Goal: Information Seeking & Learning: Understand process/instructions

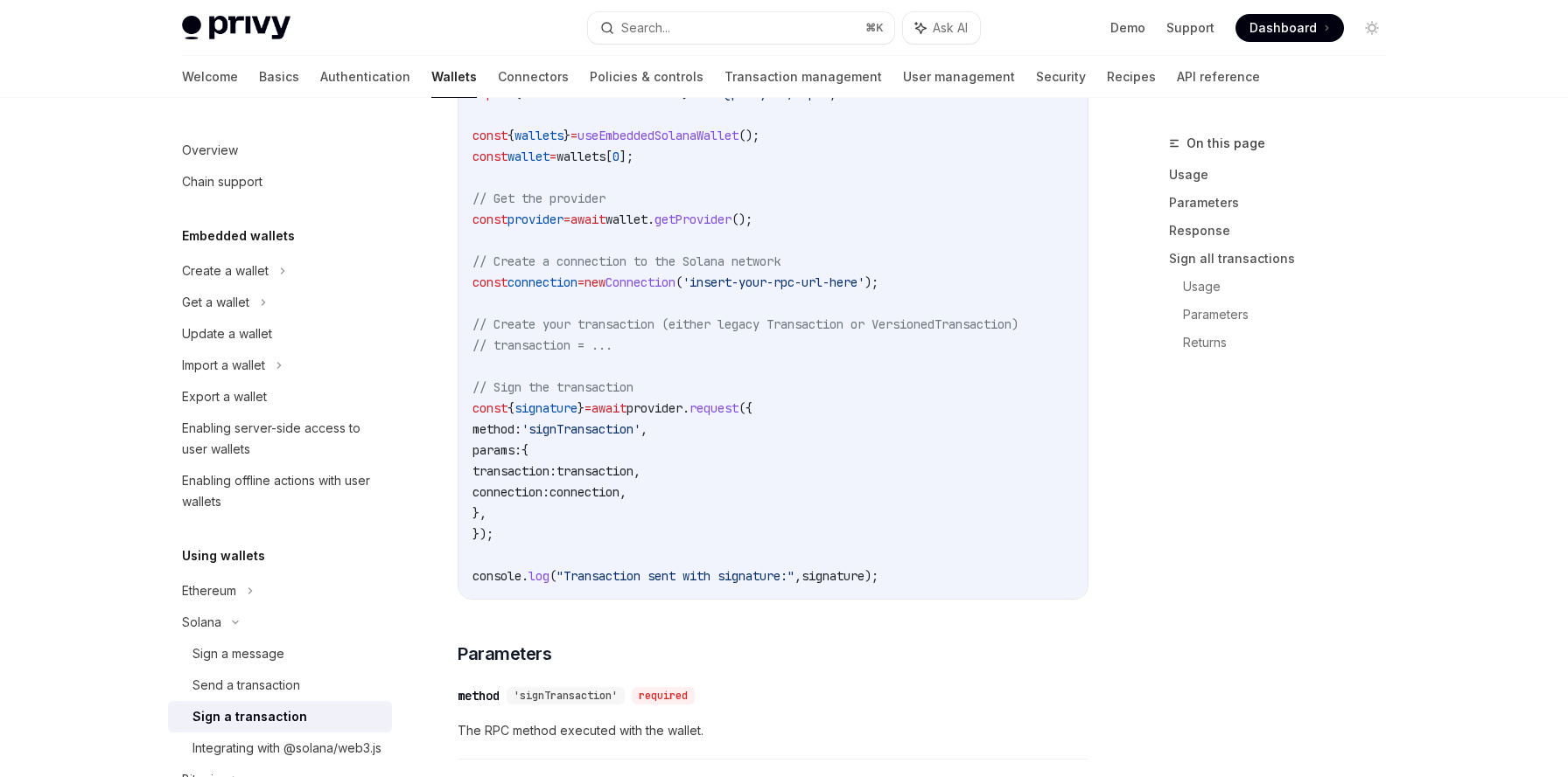
scroll to position [569, 0]
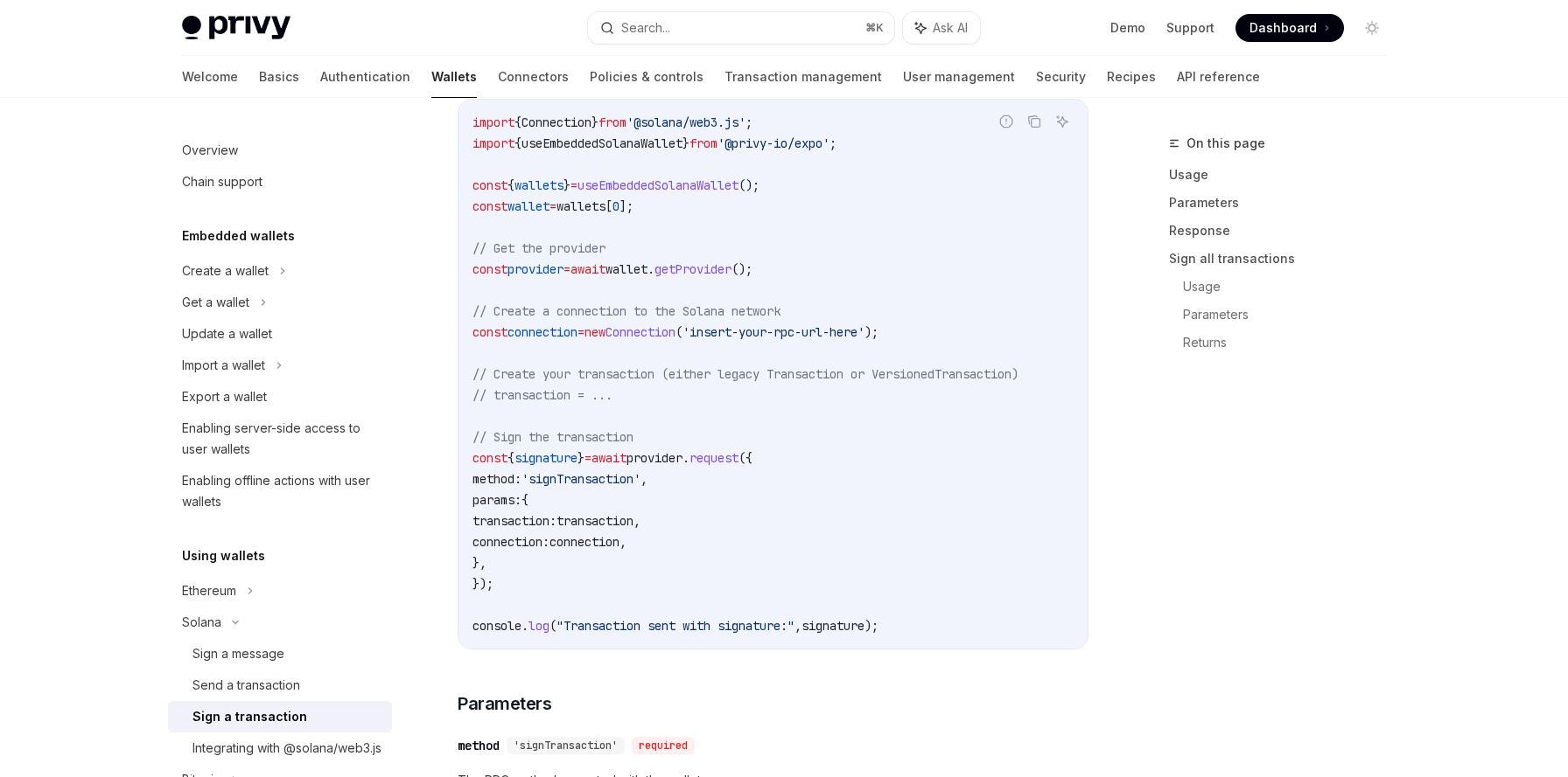
click at [573, 459] on span "signature" at bounding box center [546, 458] width 63 height 16
click at [673, 445] on code "import { Connection } from '@solana/web3.js' ; import { useEmbeddedSolanaWallet…" at bounding box center [773, 374] width 601 height 525
click at [621, 627] on span ""Transaction sent with signature:"" at bounding box center [675, 626] width 238 height 16
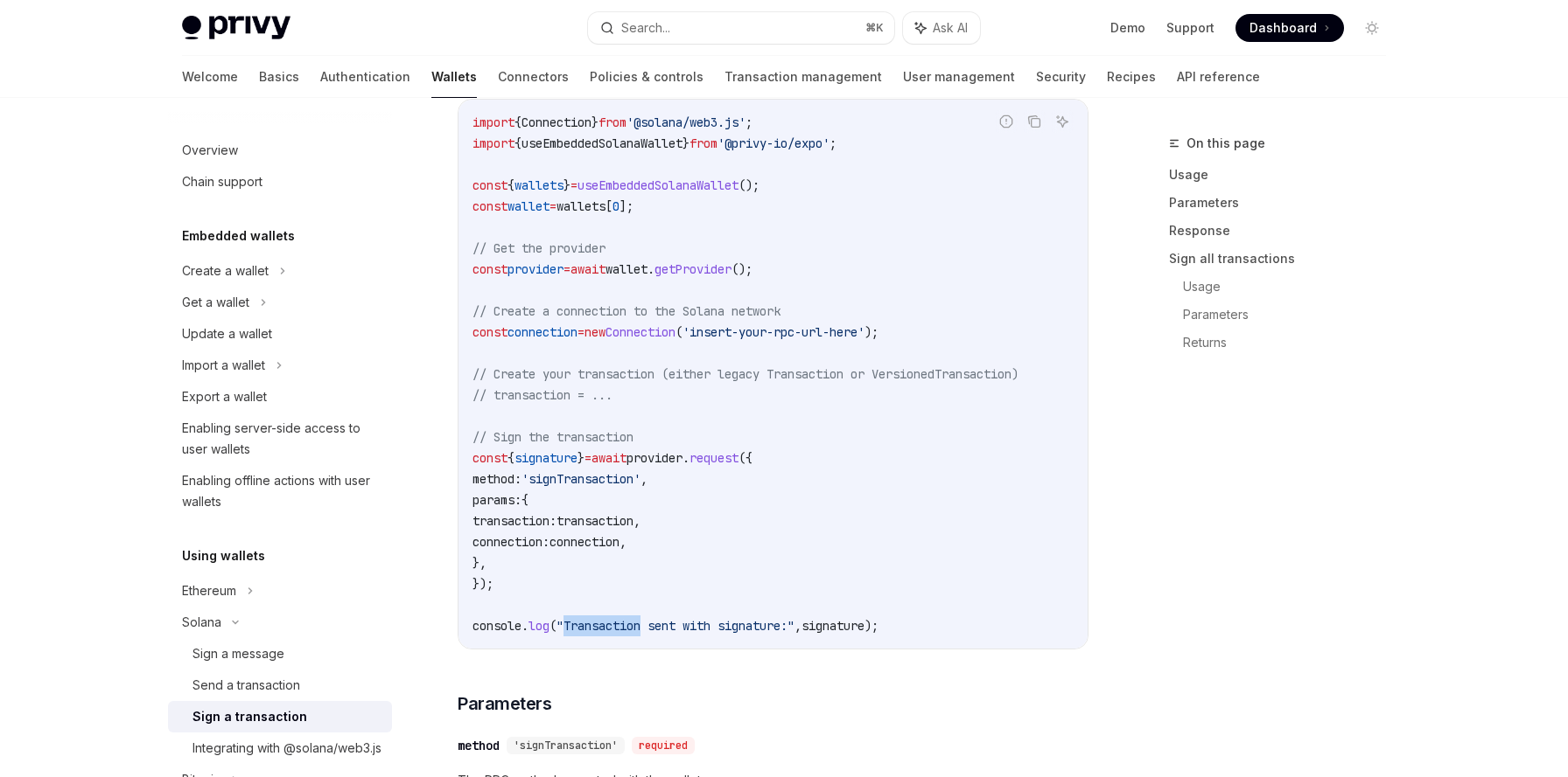
click at [621, 627] on span ""Transaction sent with signature:"" at bounding box center [675, 626] width 238 height 16
click at [633, 513] on span "transaction" at bounding box center [594, 521] width 77 height 16
drag, startPoint x: 728, startPoint y: 333, endPoint x: 905, endPoint y: 331, distance: 177.0
click at [864, 331] on span "'insert-your-rpc-url-here'" at bounding box center [773, 332] width 182 height 16
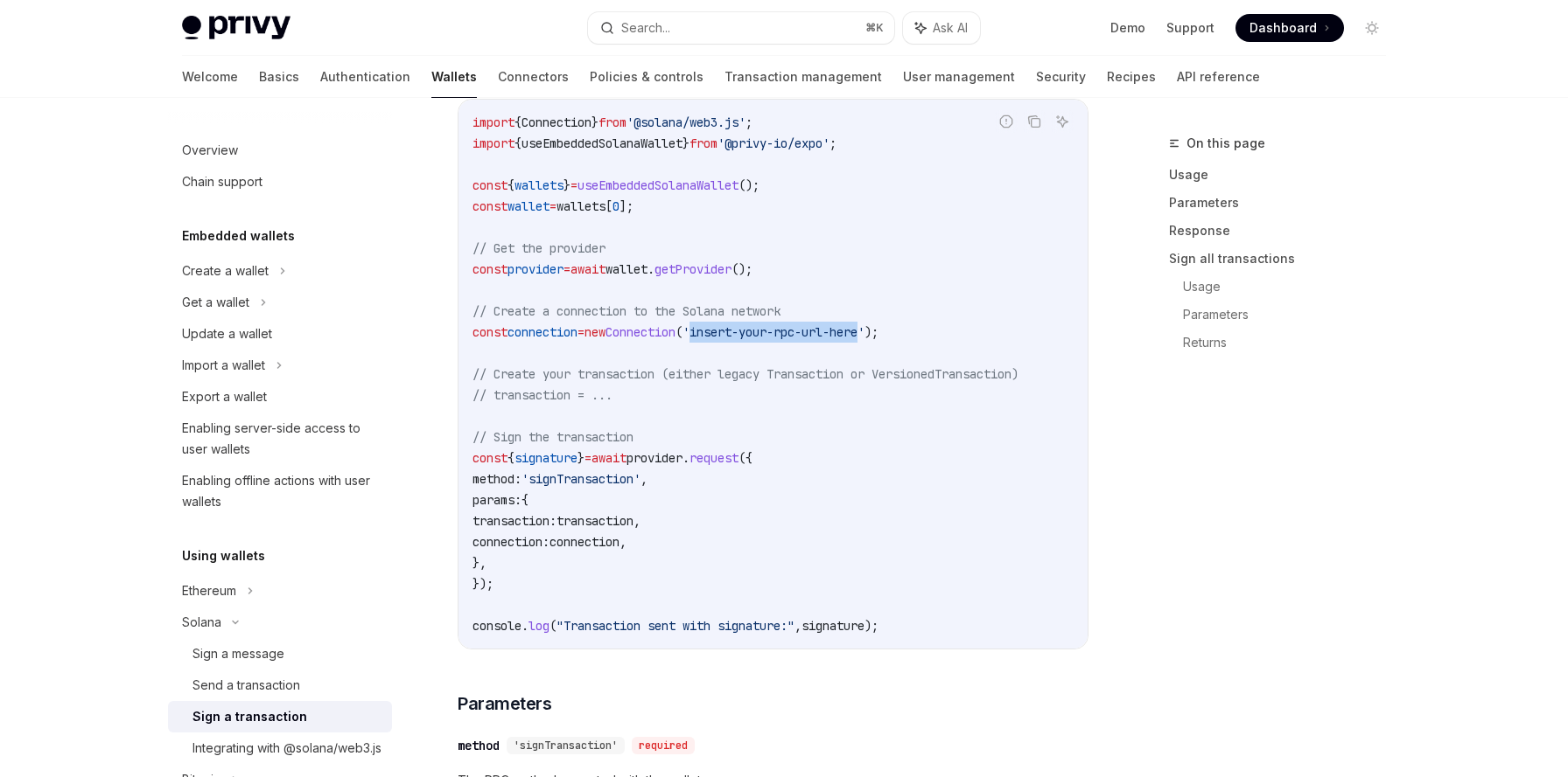
click at [864, 331] on span "'insert-your-rpc-url-here'" at bounding box center [773, 332] width 182 height 16
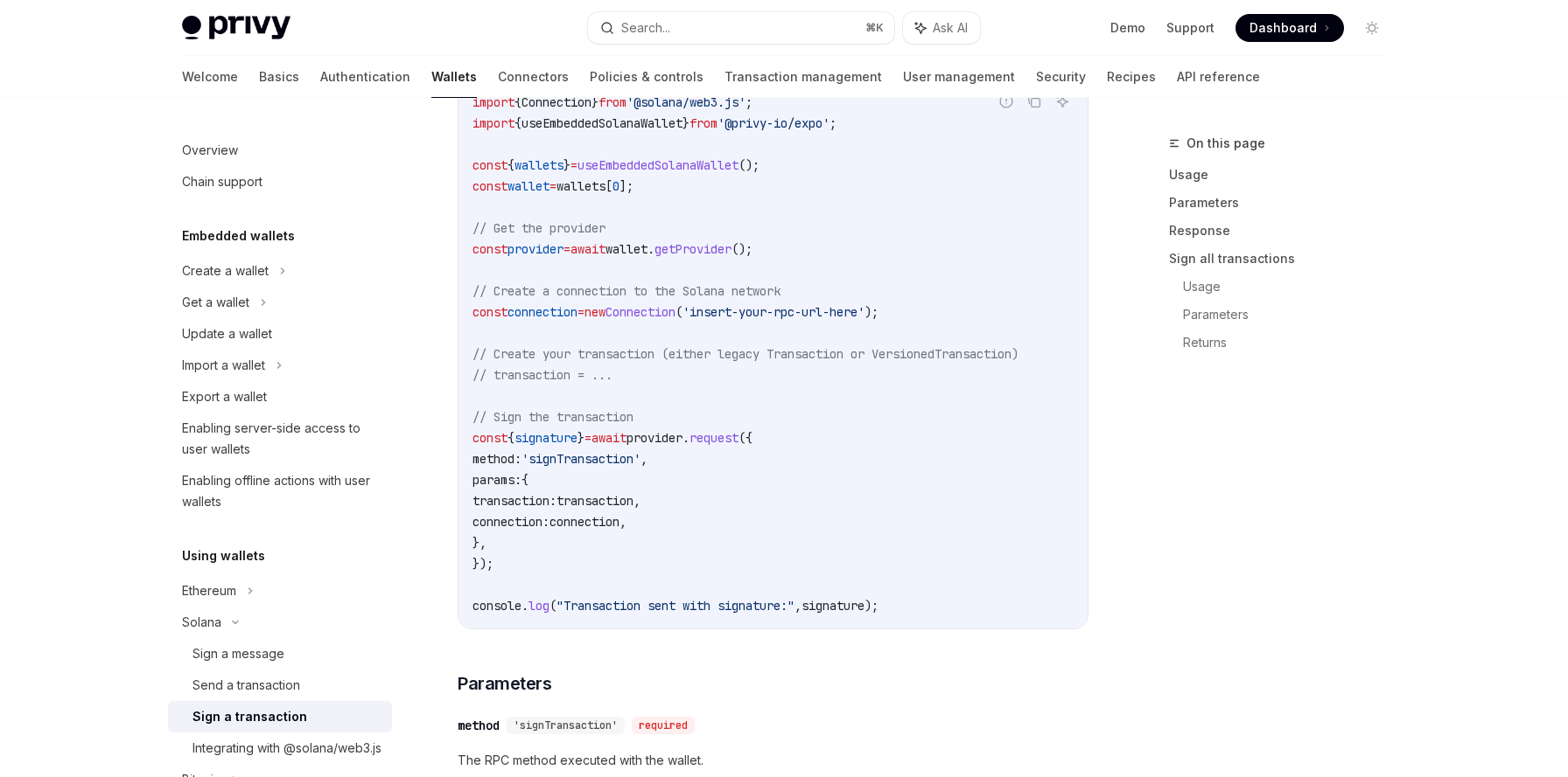
scroll to position [664, 0]
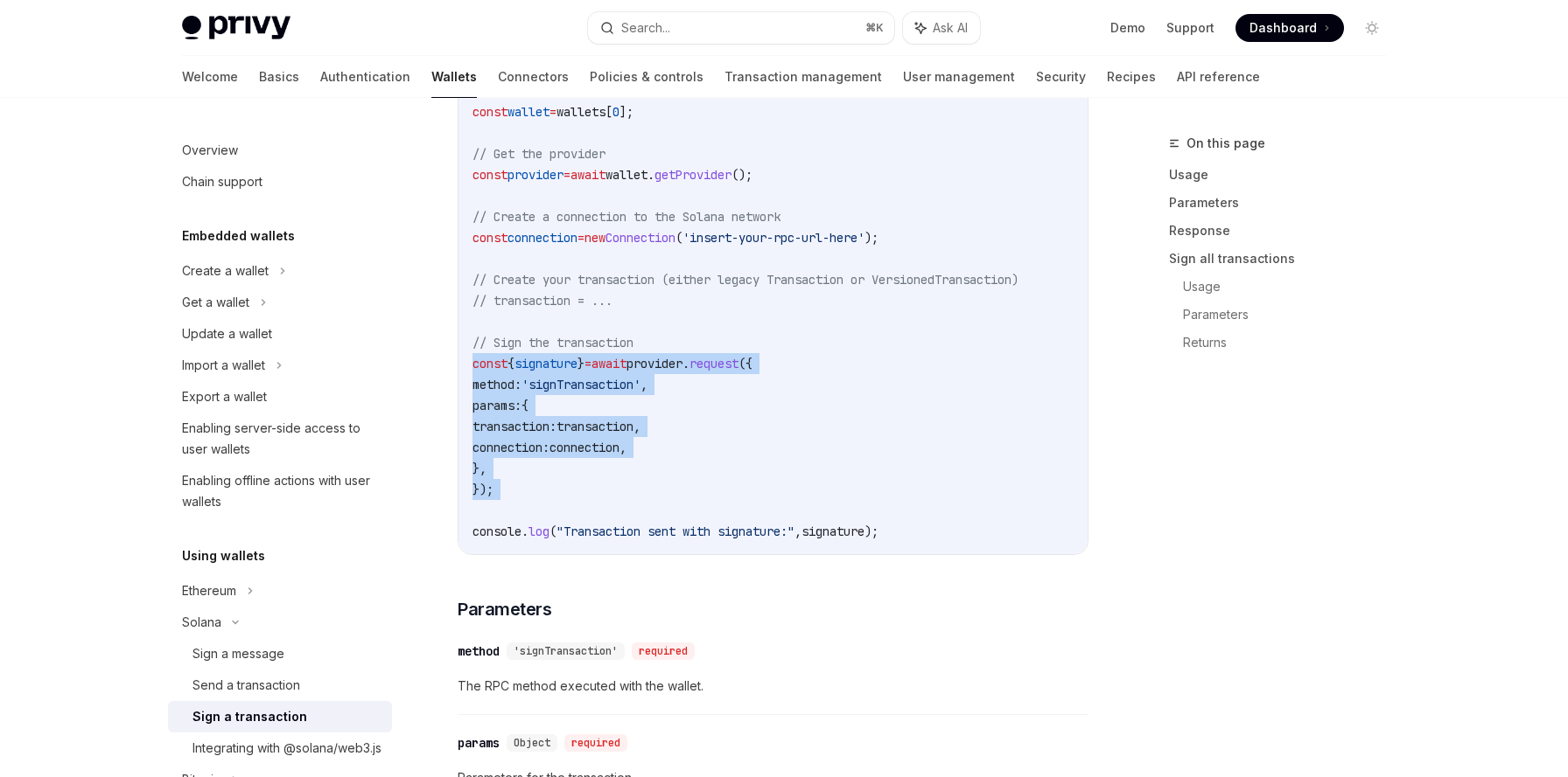
drag, startPoint x: 472, startPoint y: 366, endPoint x: 584, endPoint y: 518, distance: 188.8
click at [584, 518] on div "import { Connection } from '@solana/web3.js' ; import { useEmbeddedSolanaWallet…" at bounding box center [773, 280] width 629 height 549
click at [582, 492] on code "import { Connection } from '@solana/web3.js' ; import { useEmbeddedSolanaWallet…" at bounding box center [773, 279] width 601 height 525
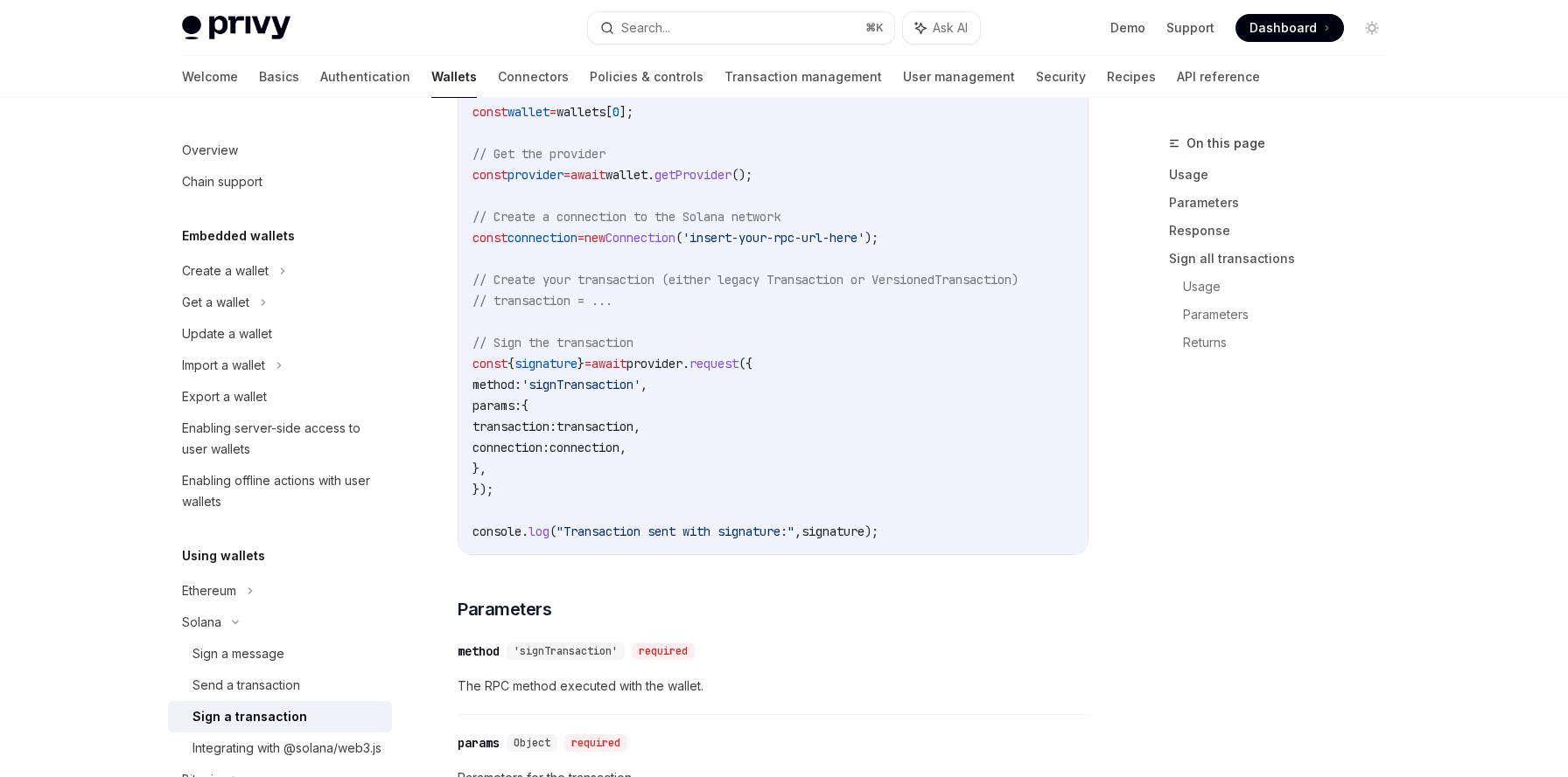
click at [615, 424] on span "transaction" at bounding box center [594, 427] width 77 height 16
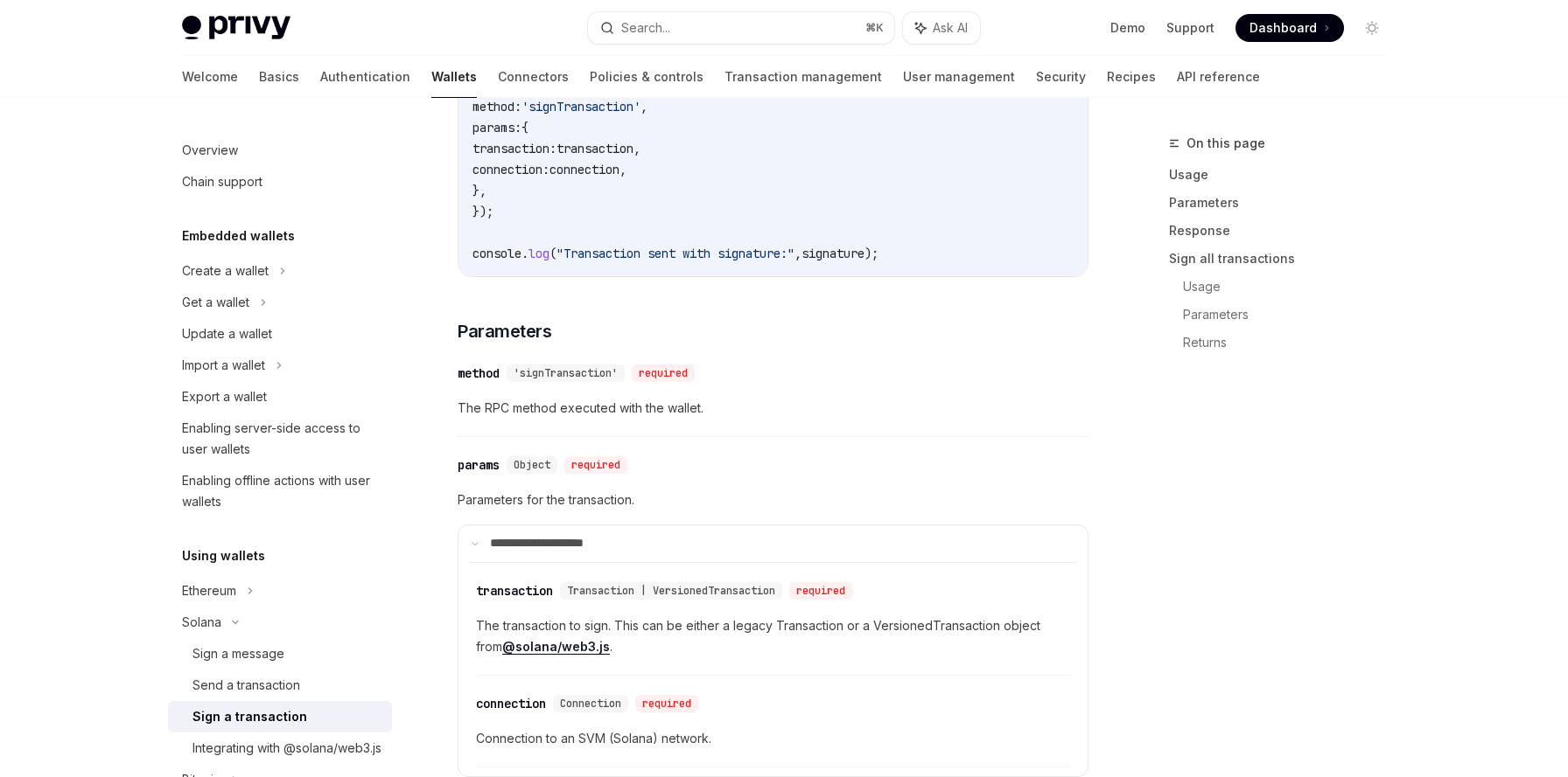
scroll to position [897, 0]
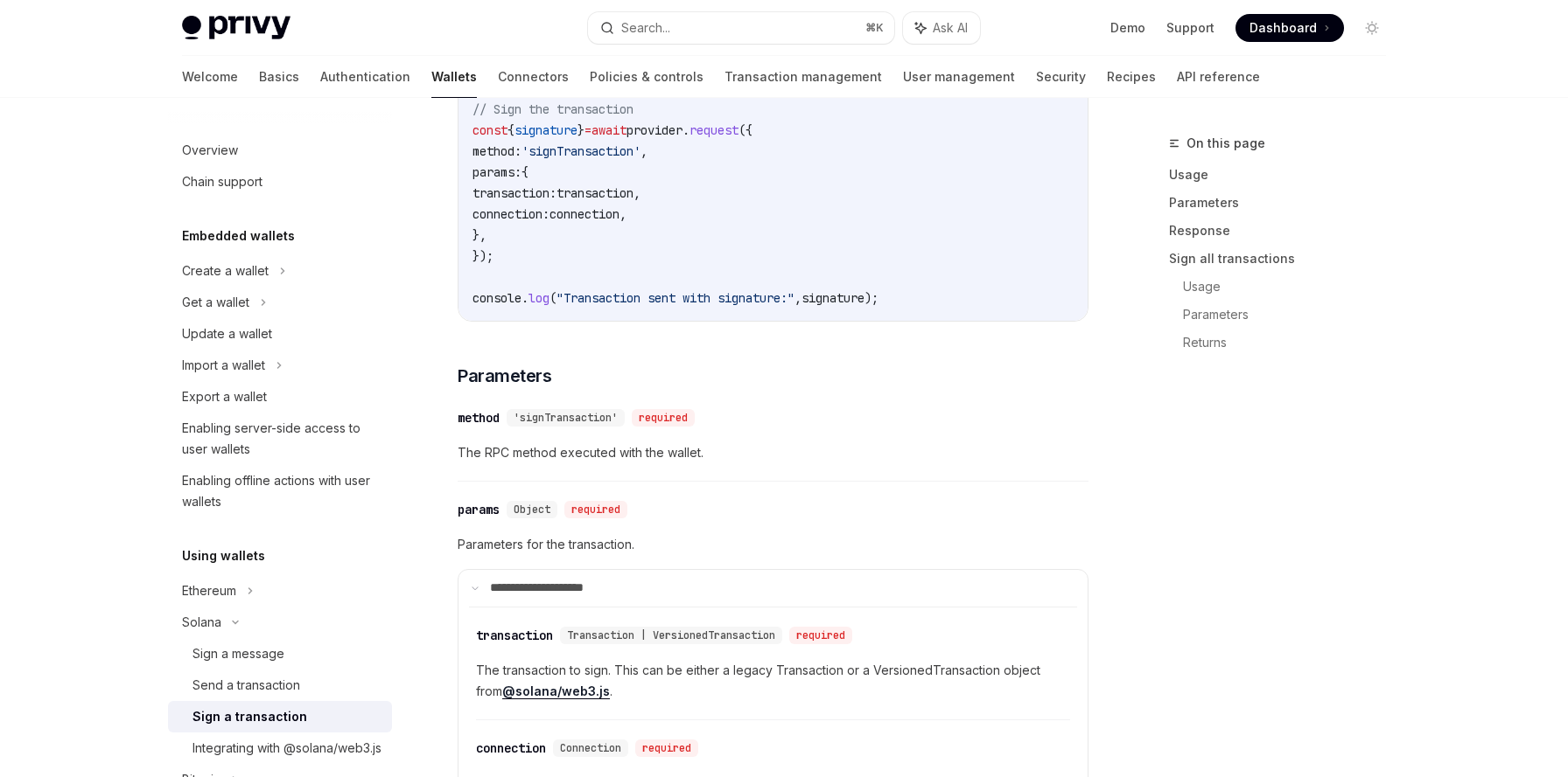
click at [575, 415] on span "'signTransaction'" at bounding box center [565, 418] width 104 height 14
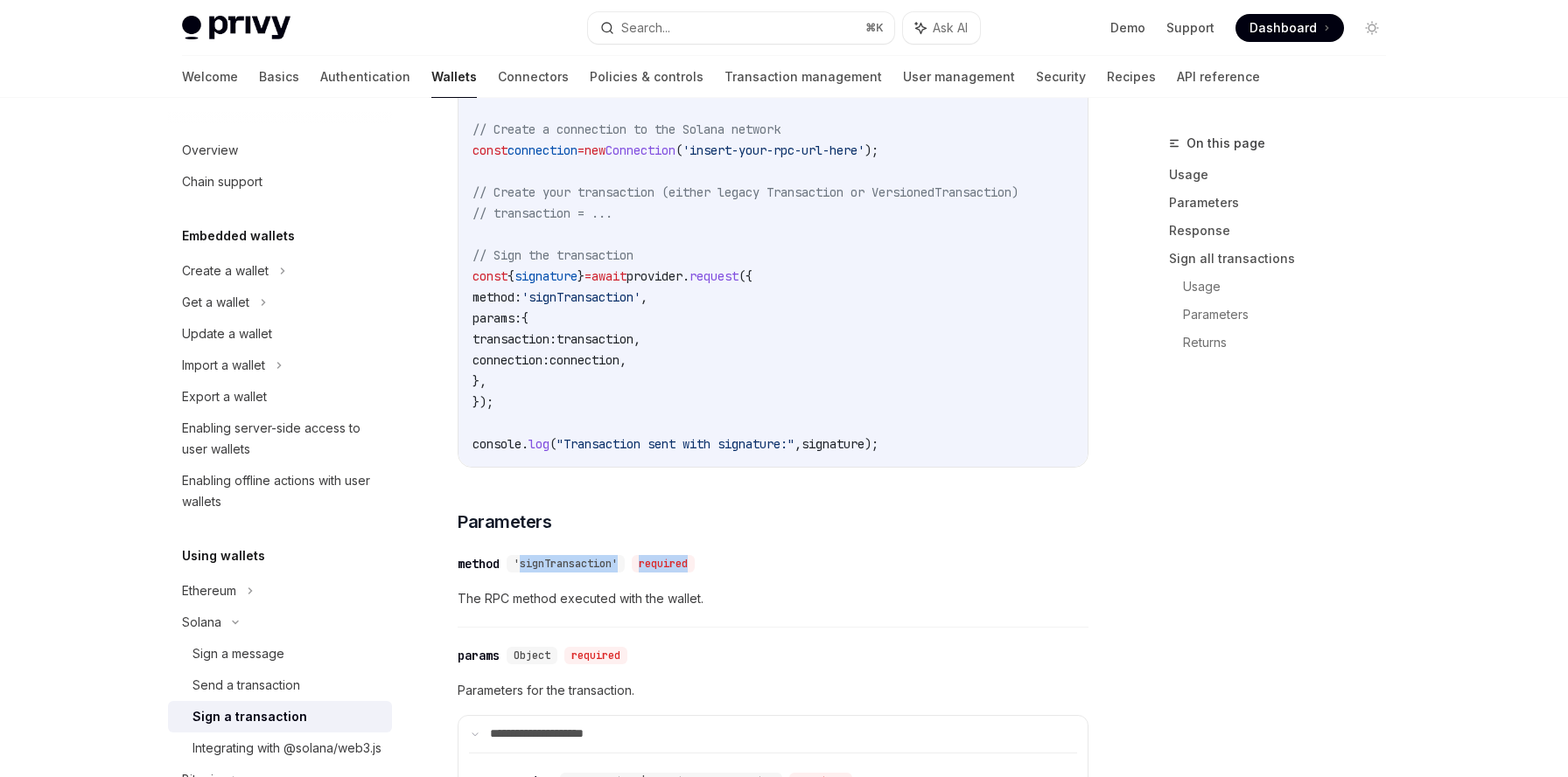
scroll to position [737, 0]
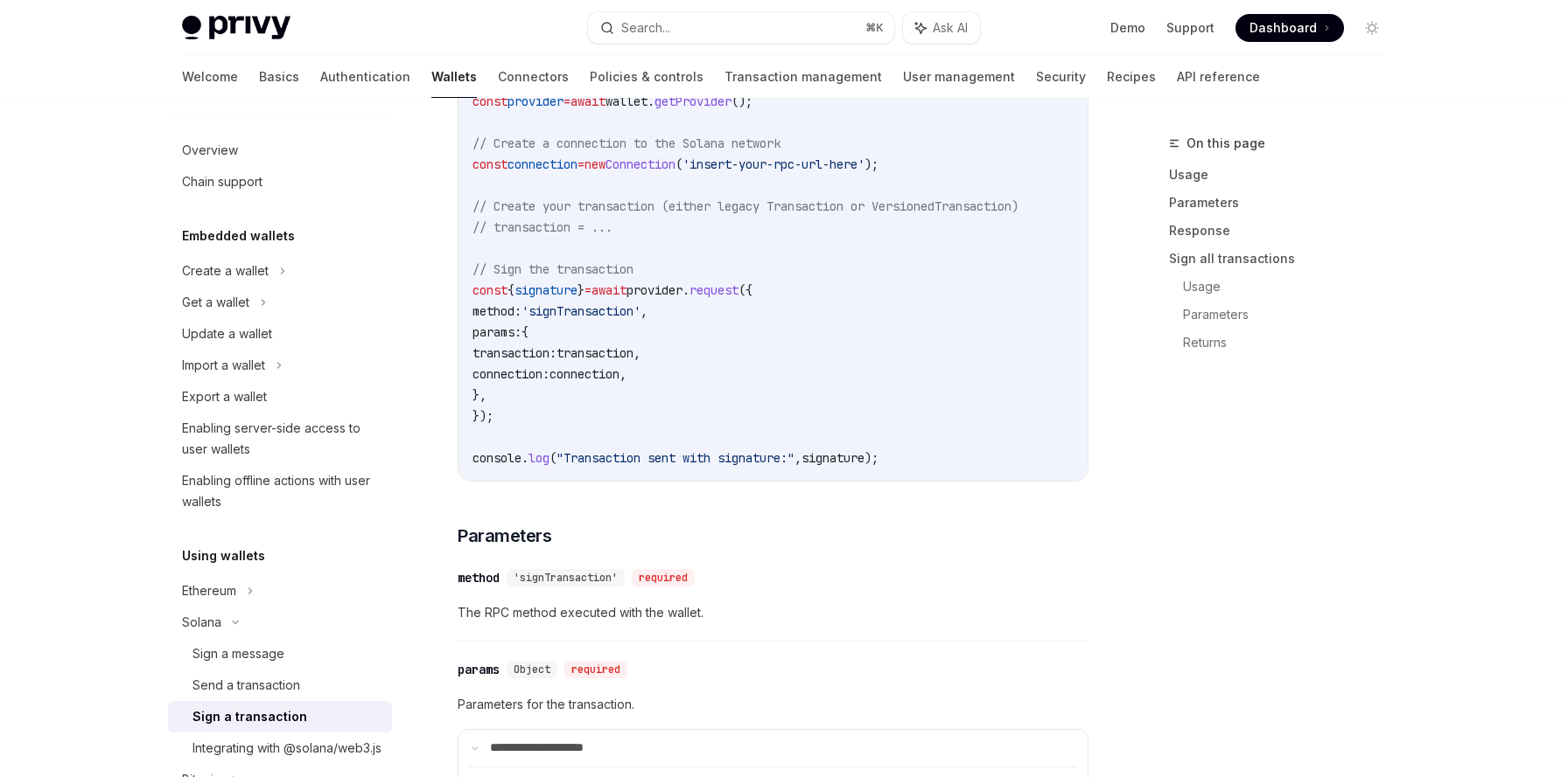
click at [864, 462] on span "signature" at bounding box center [833, 458] width 63 height 16
click at [616, 347] on span "transaction" at bounding box center [594, 353] width 77 height 16
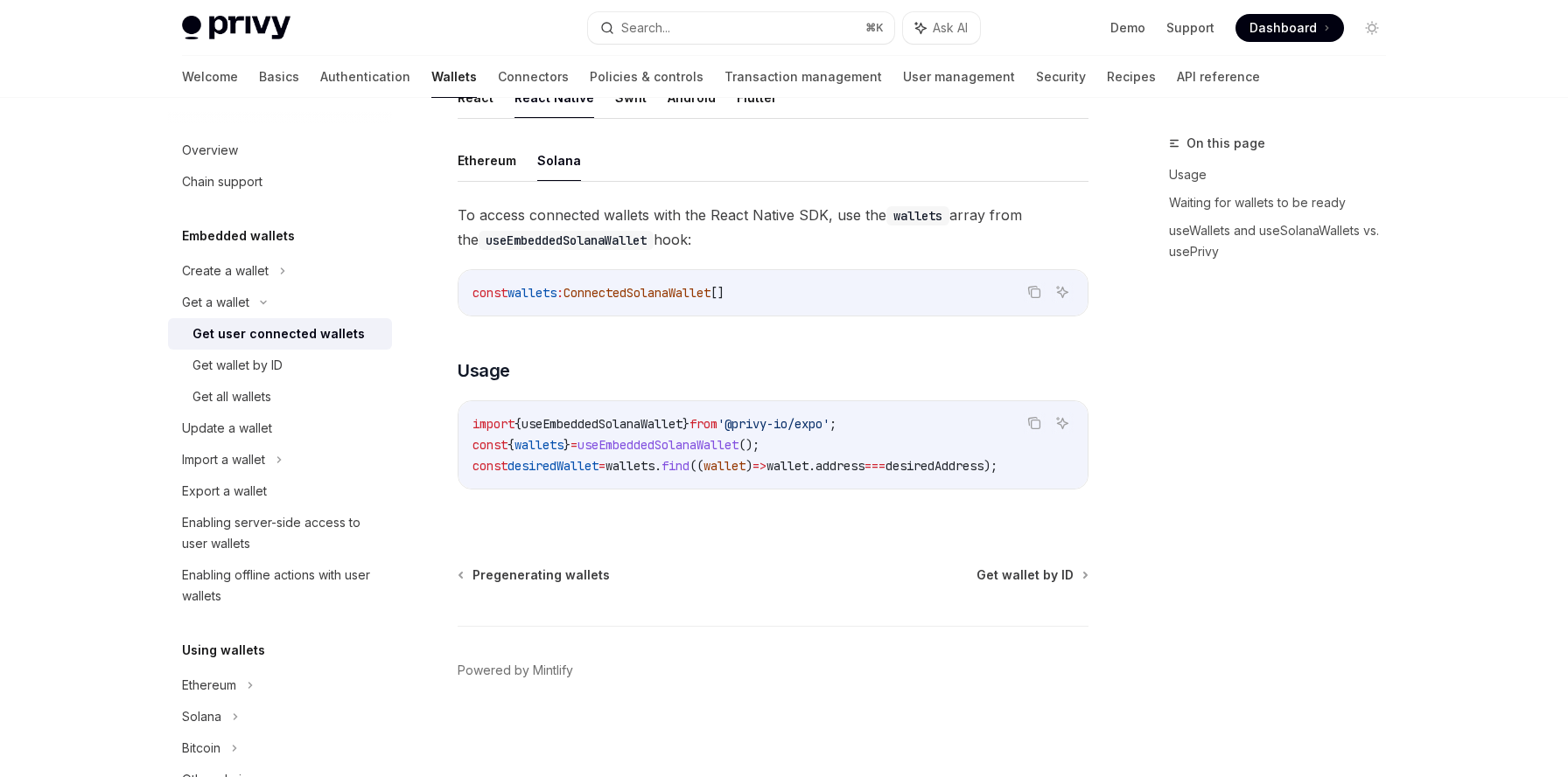
scroll to position [554, 0]
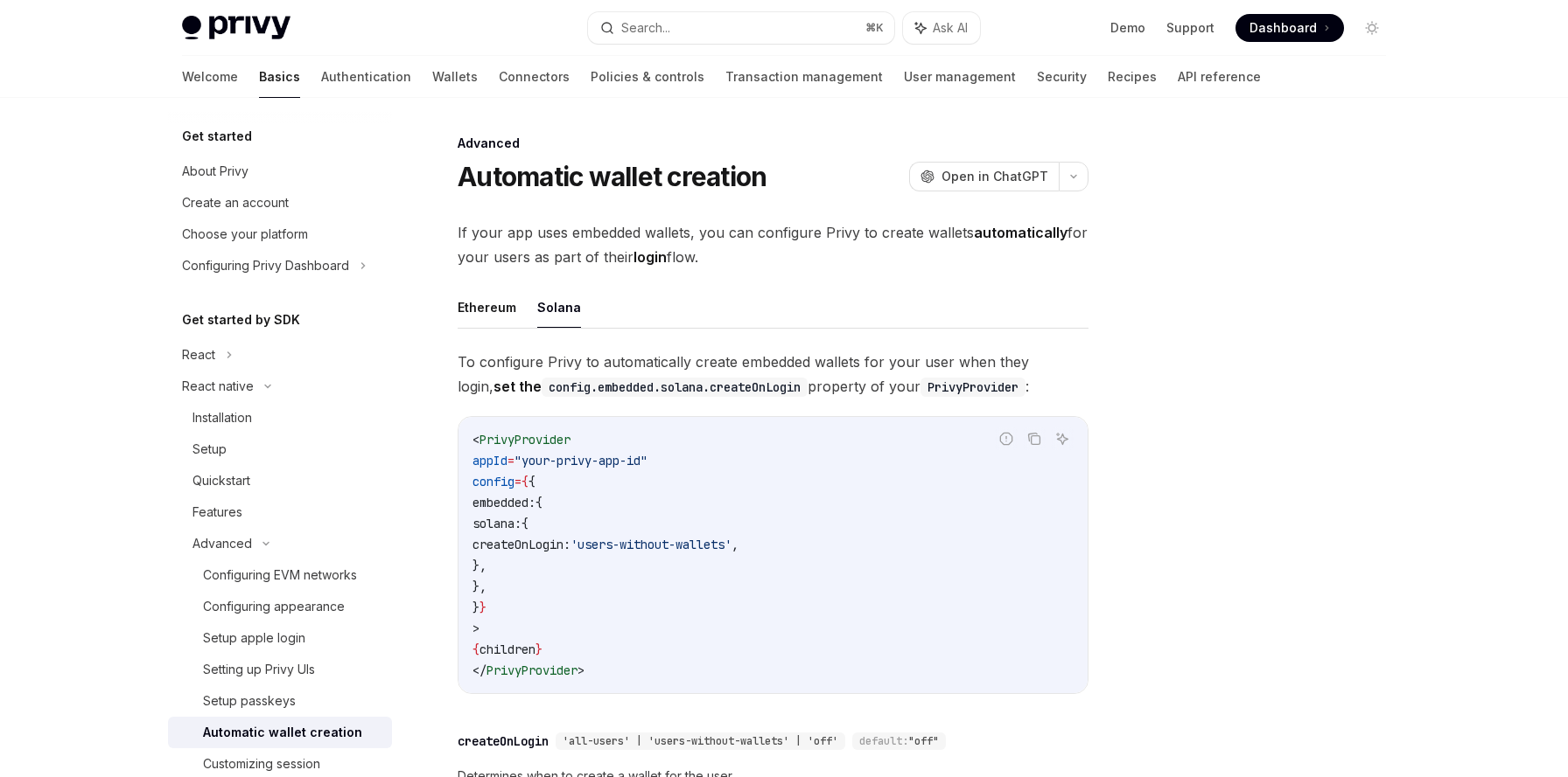
scroll to position [171, 0]
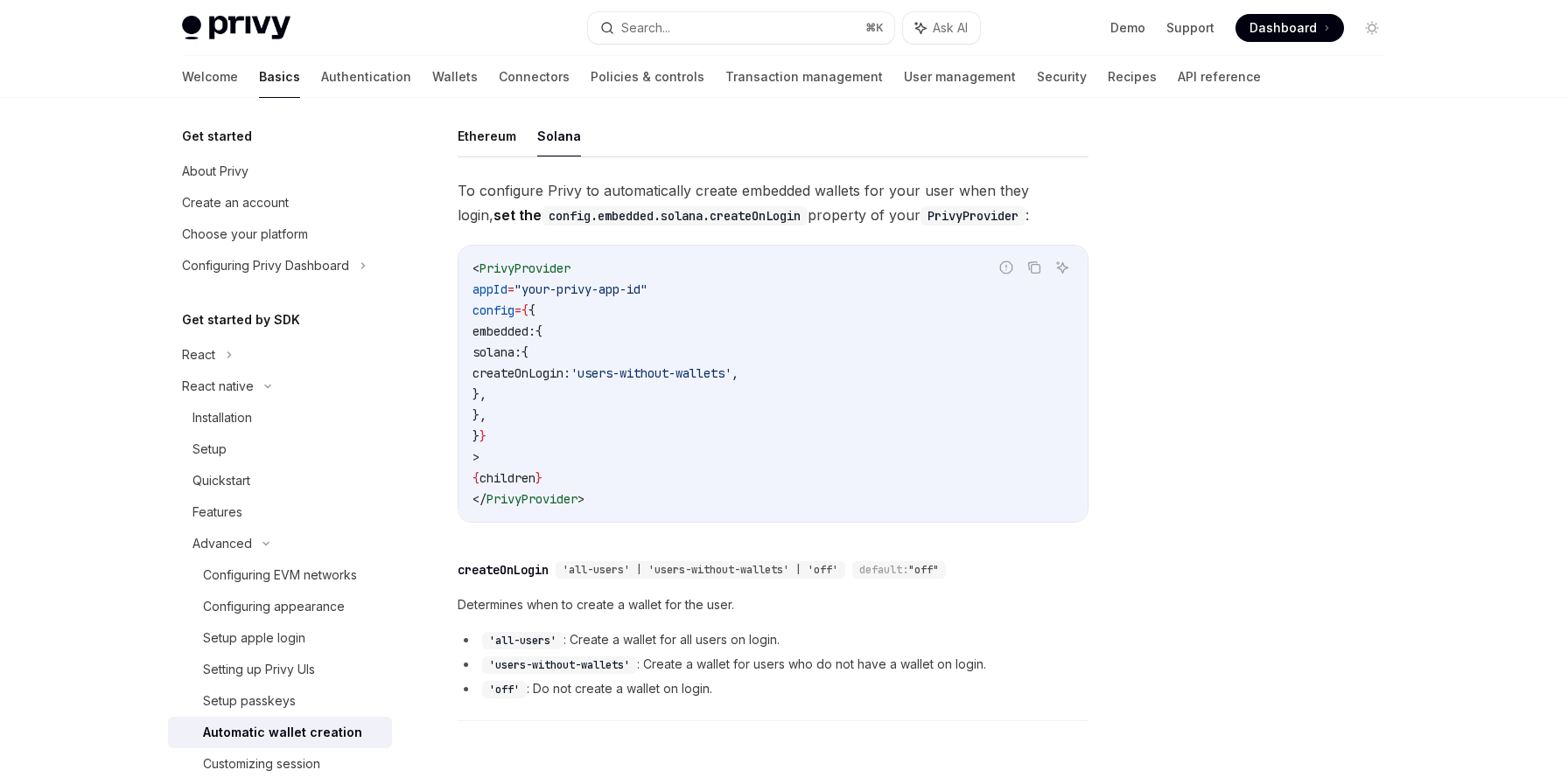
click at [116, 431] on div "Privy Docs home page Search... ⌘ K Ask AI Demo Support Dashboard Dashboard Sear…" at bounding box center [784, 409] width 1568 height 1162
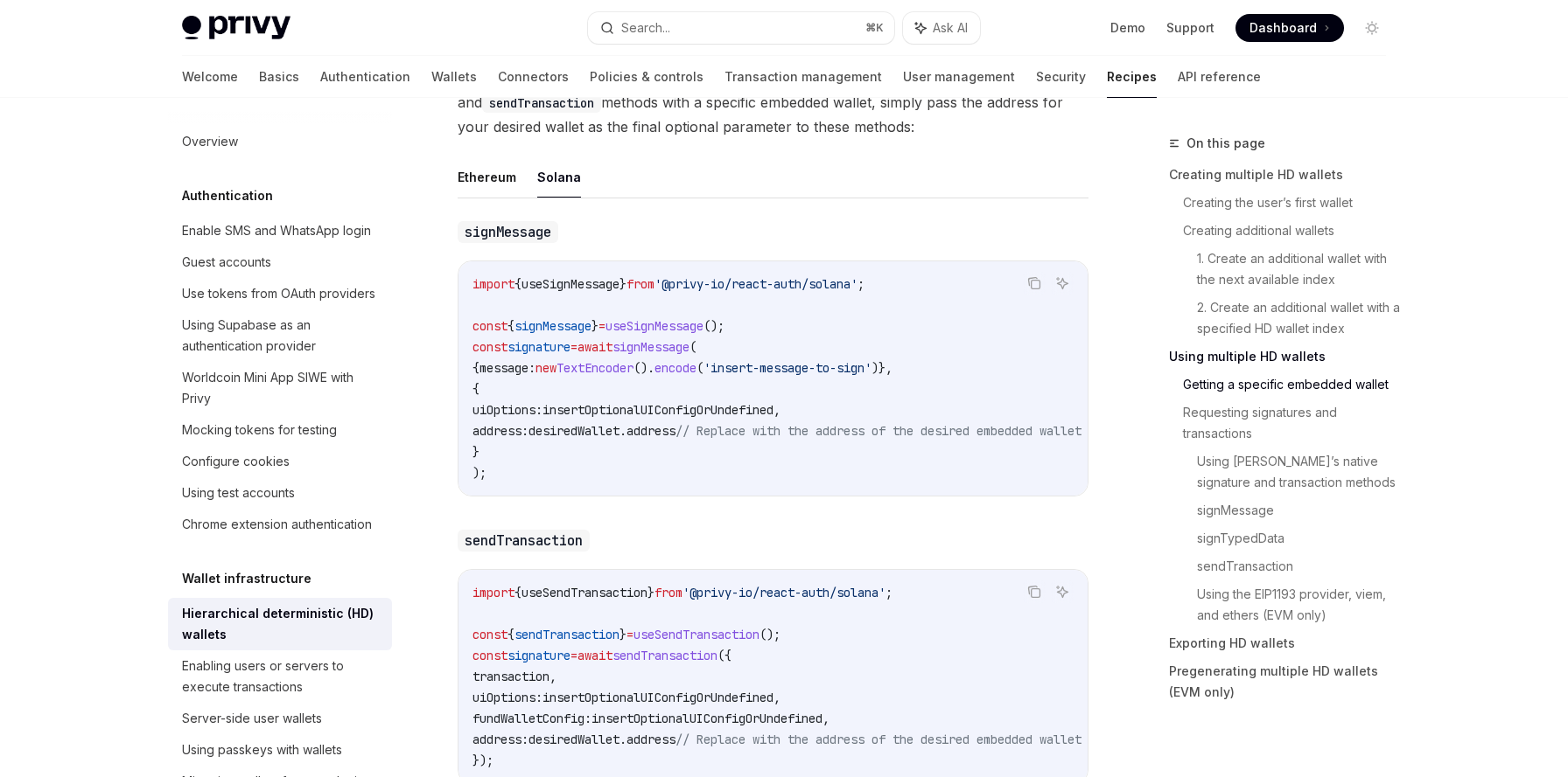
scroll to position [2993, 0]
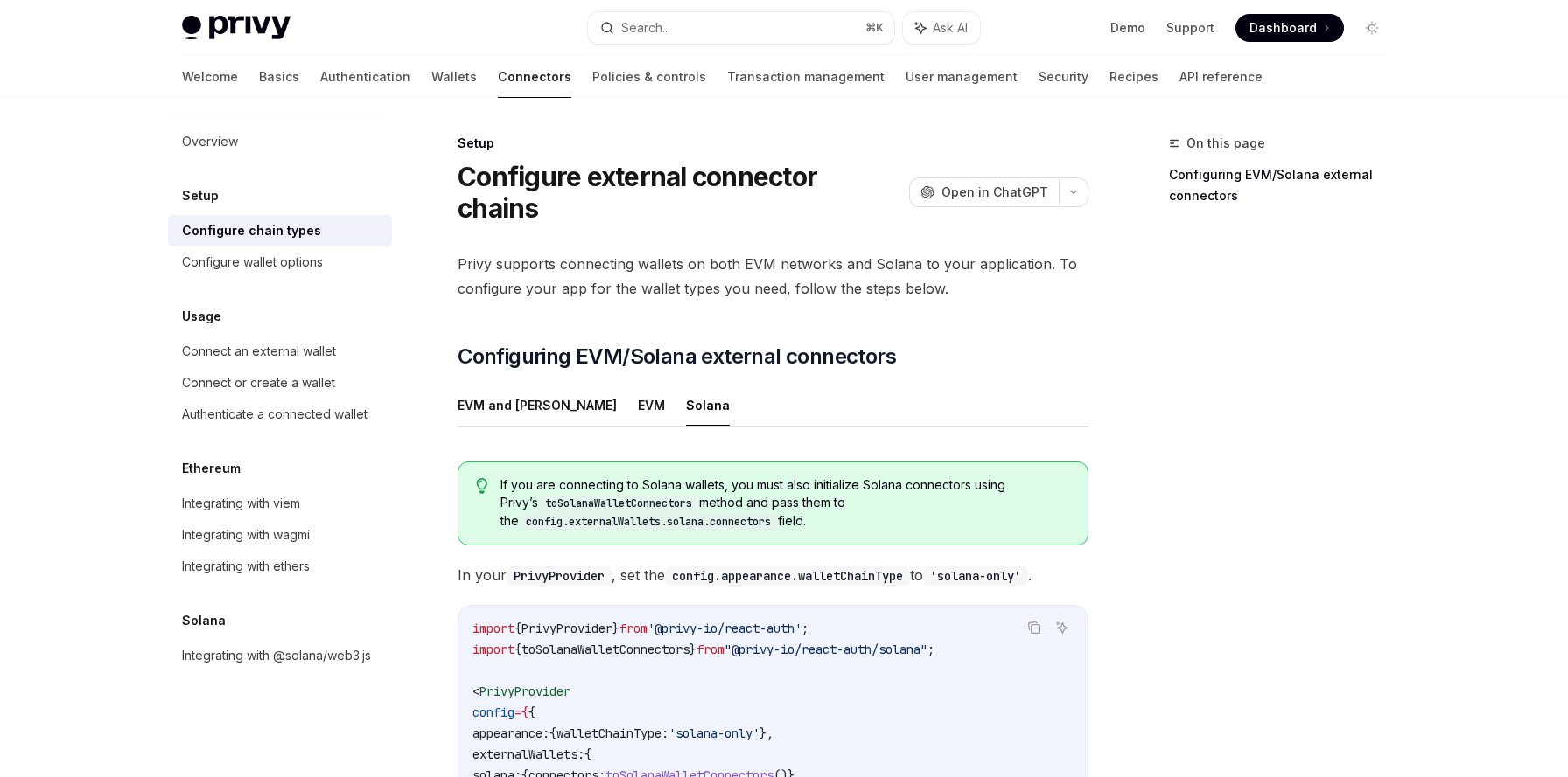
scroll to position [238, 0]
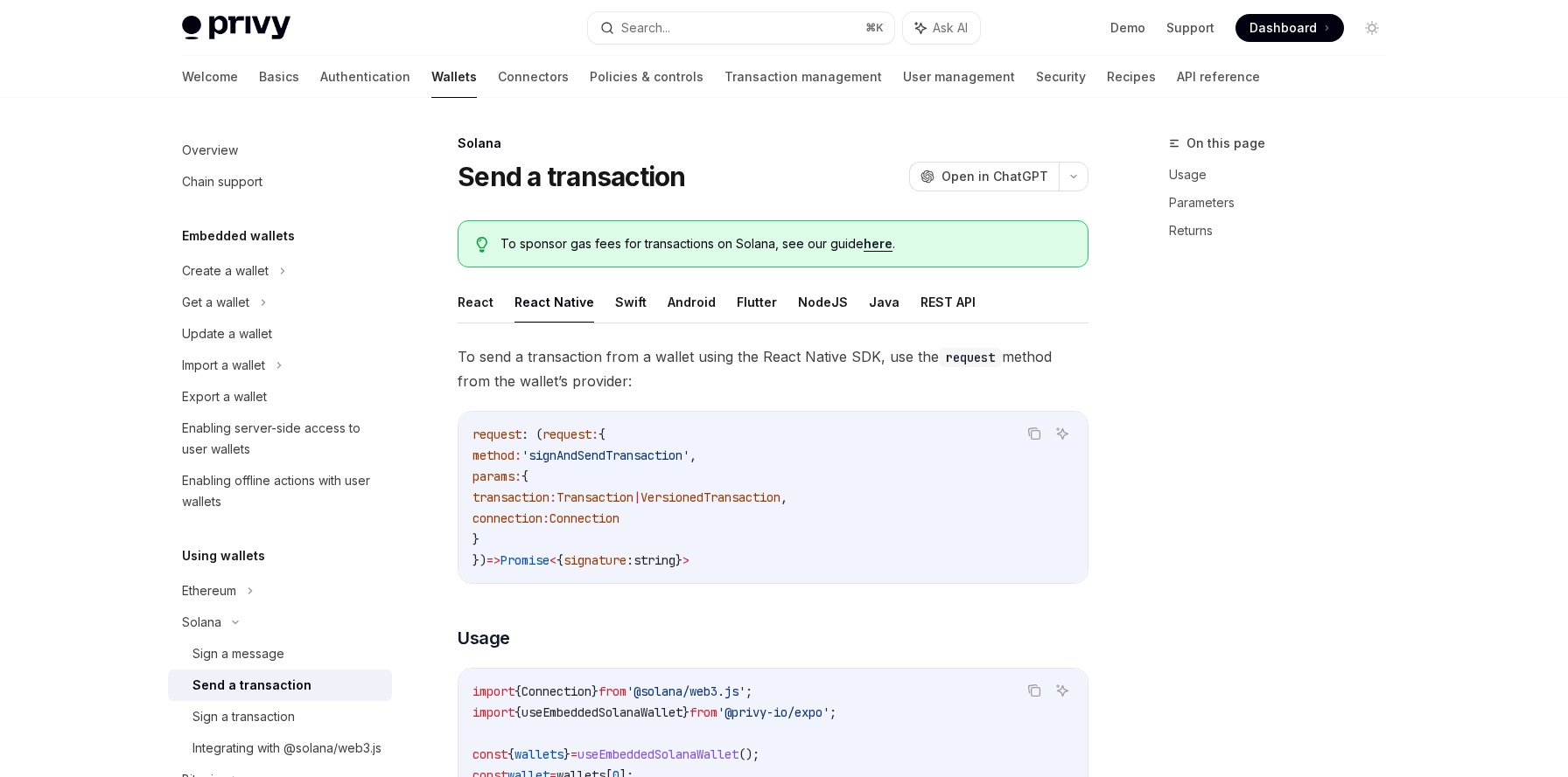
scroll to position [166, 0]
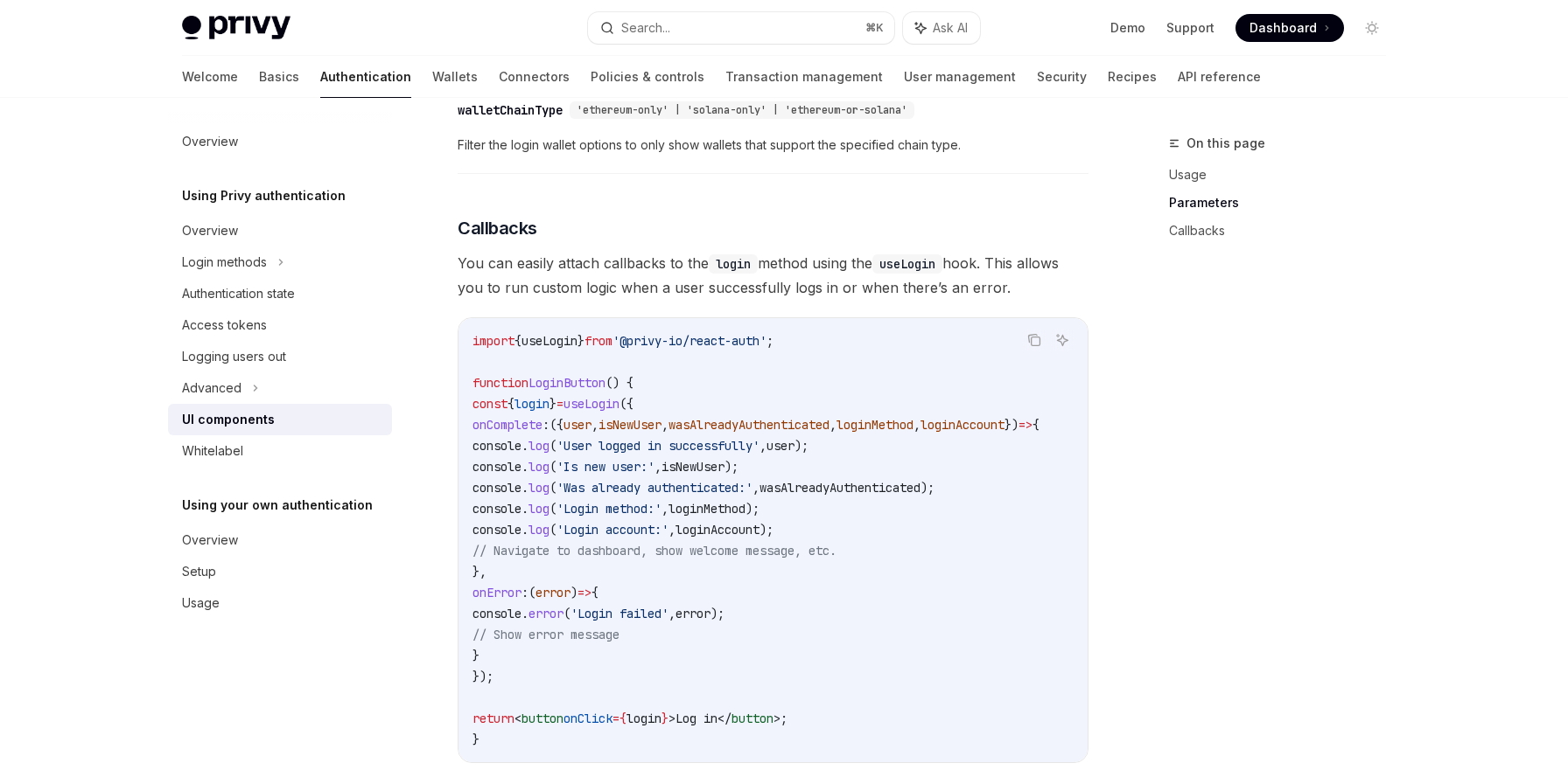
scroll to position [2009, 0]
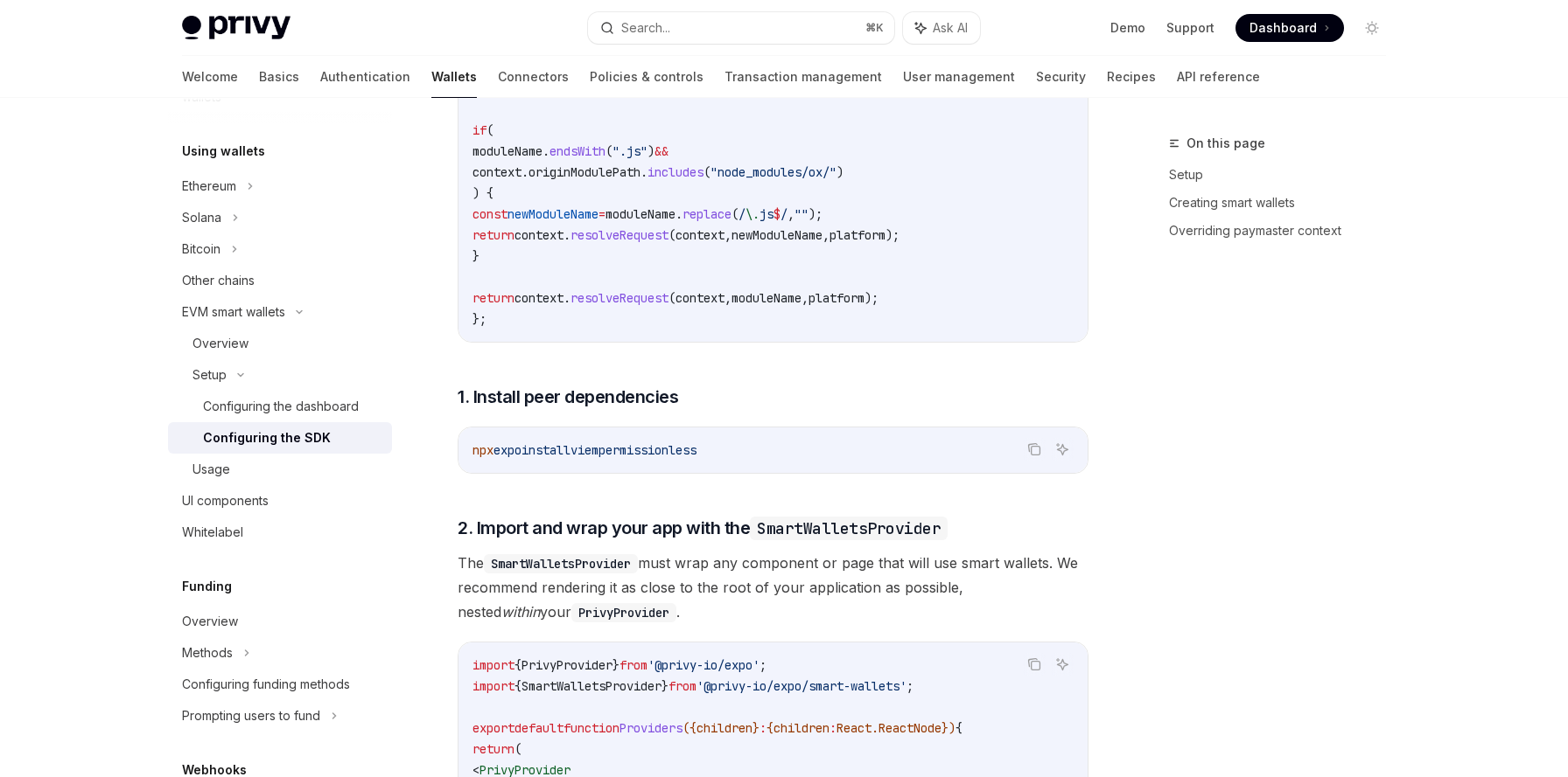
scroll to position [823, 0]
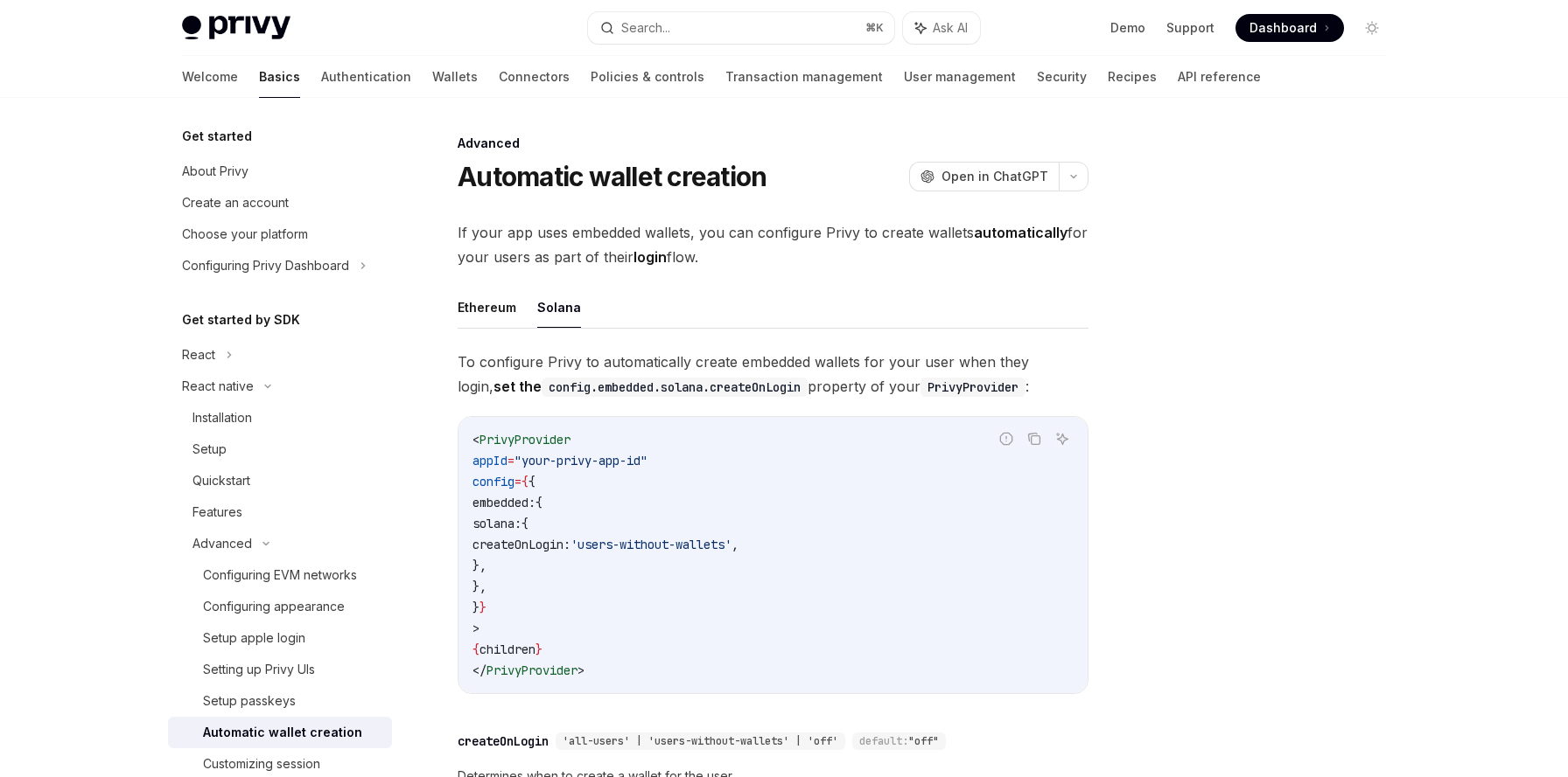
scroll to position [171, 0]
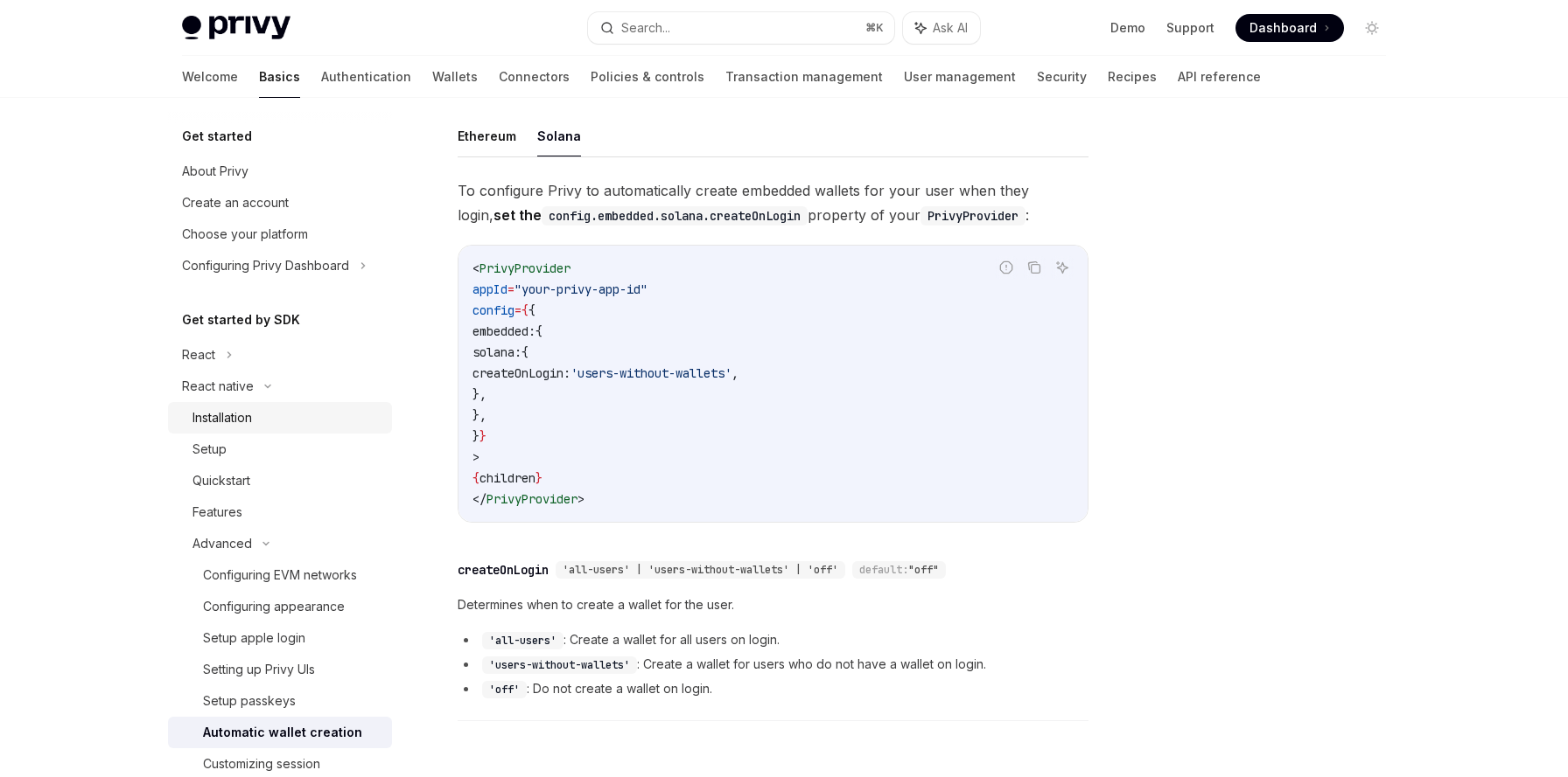
click at [234, 417] on div "Installation" at bounding box center [222, 418] width 59 height 21
type textarea "*"
